Goal: Transaction & Acquisition: Purchase product/service

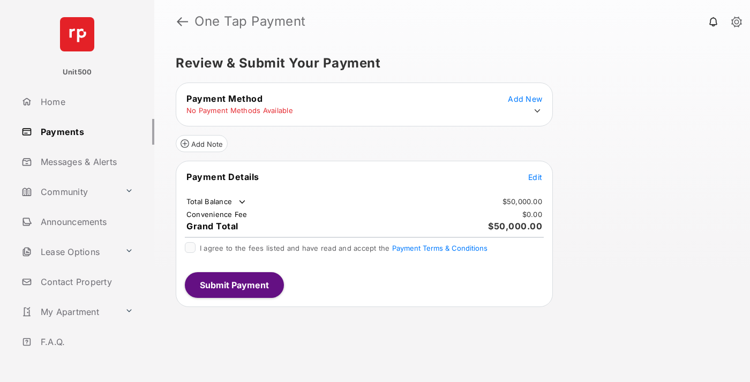
click at [535, 177] on span "Edit" at bounding box center [535, 177] width 14 height 9
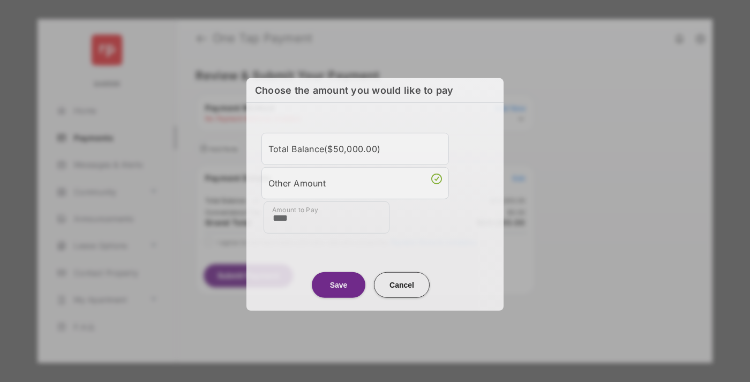
type input "****"
click at [339, 283] on button "Save" at bounding box center [339, 285] width 54 height 26
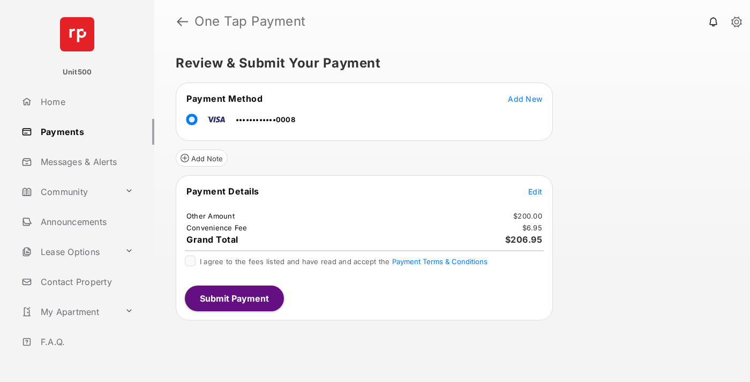
click at [535, 191] on span "Edit" at bounding box center [535, 191] width 14 height 9
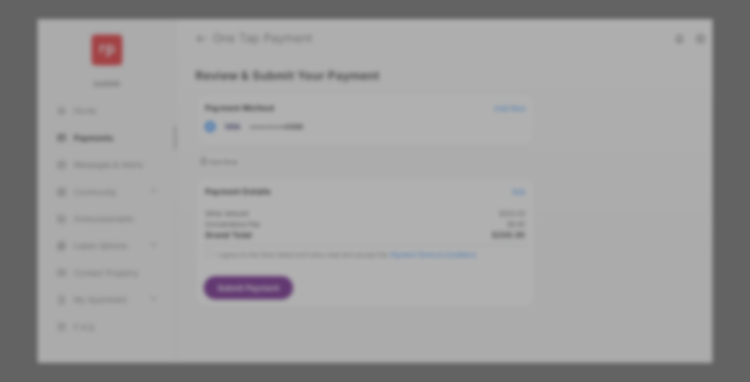
click at [339, 297] on button "Save" at bounding box center [339, 301] width 54 height 26
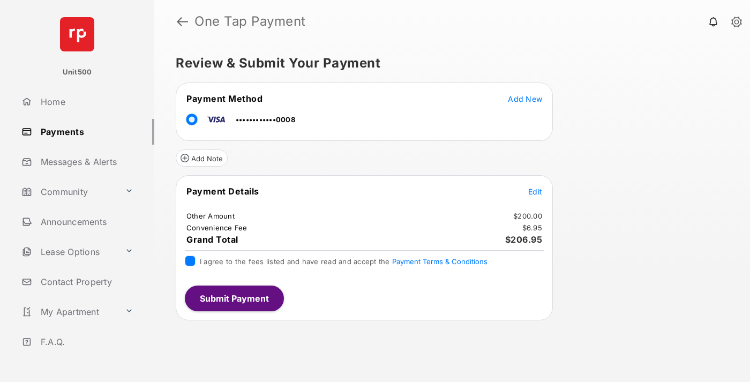
click at [234, 298] on button "Submit Payment" at bounding box center [234, 299] width 99 height 26
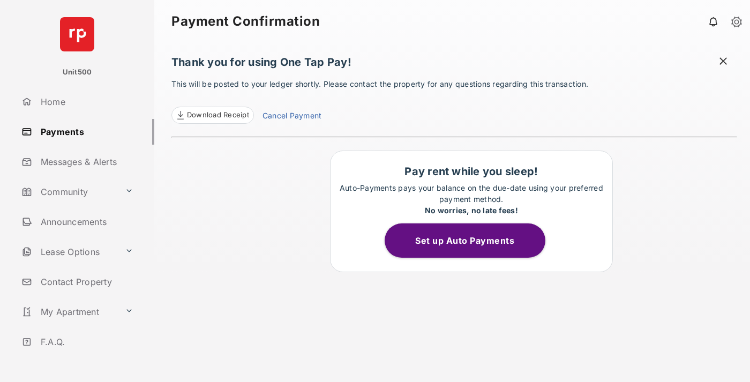
click at [724, 62] on span at bounding box center [723, 62] width 11 height 13
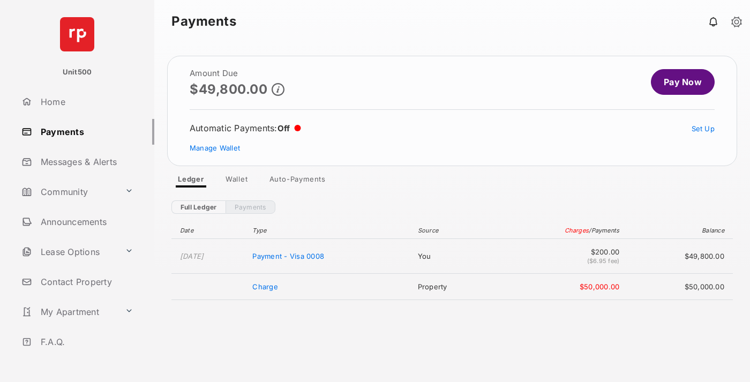
click at [215, 148] on link "Manage Wallet" at bounding box center [215, 148] width 50 height 9
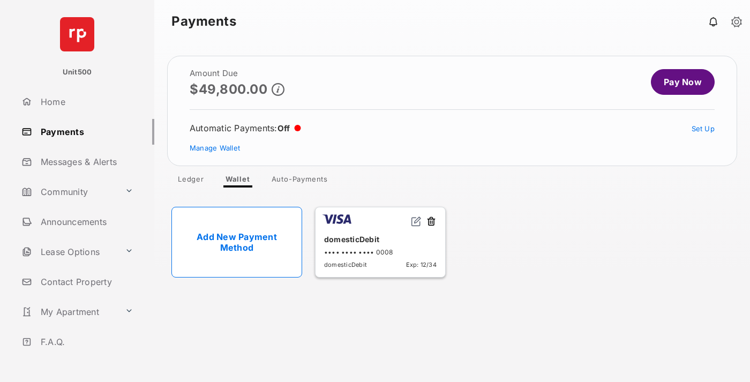
click at [431, 222] on button at bounding box center [431, 222] width 11 height 12
